Goal: Task Accomplishment & Management: Manage account settings

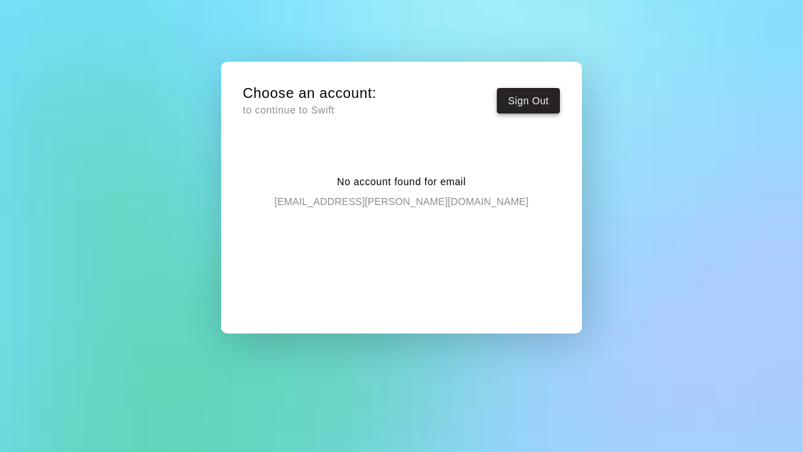
click at [526, 111] on button "Sign Out" at bounding box center [529, 101] width 64 height 26
click at [516, 107] on button "Sign Out" at bounding box center [529, 101] width 64 height 26
